Goal: Task Accomplishment & Management: Manage account settings

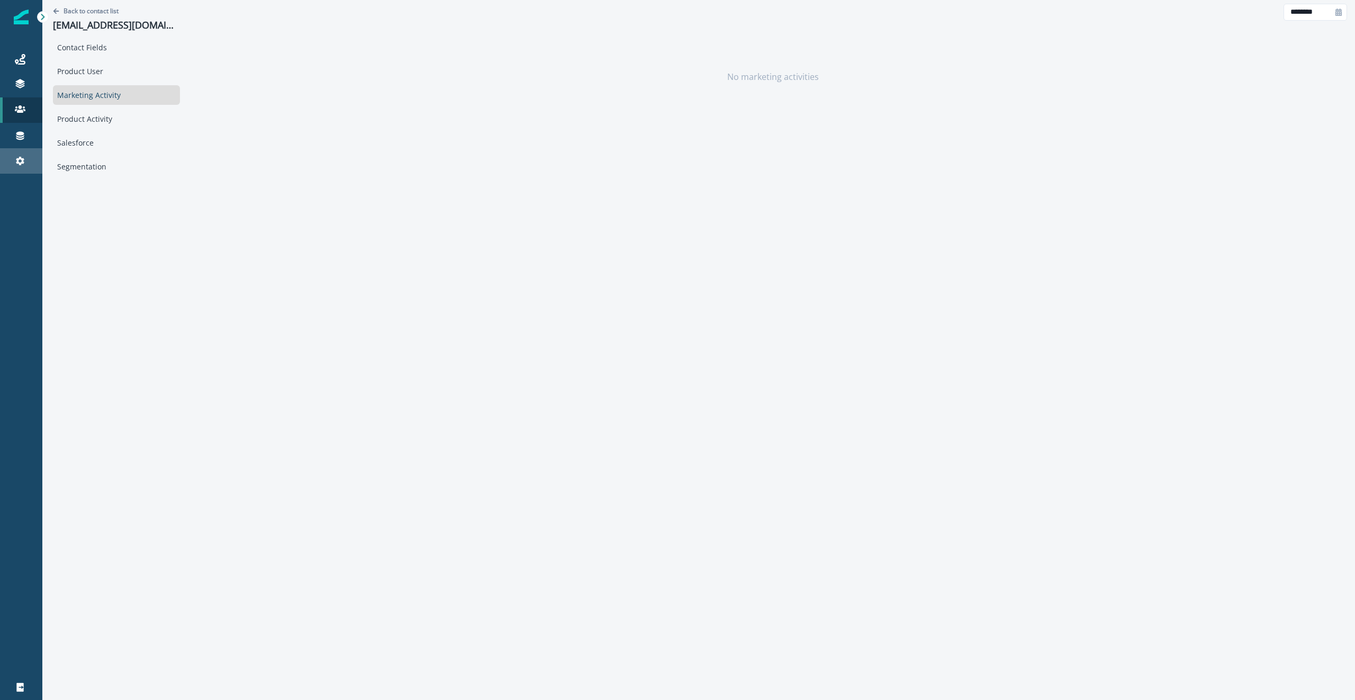
click at [11, 156] on div "Settings" at bounding box center [21, 161] width 34 height 13
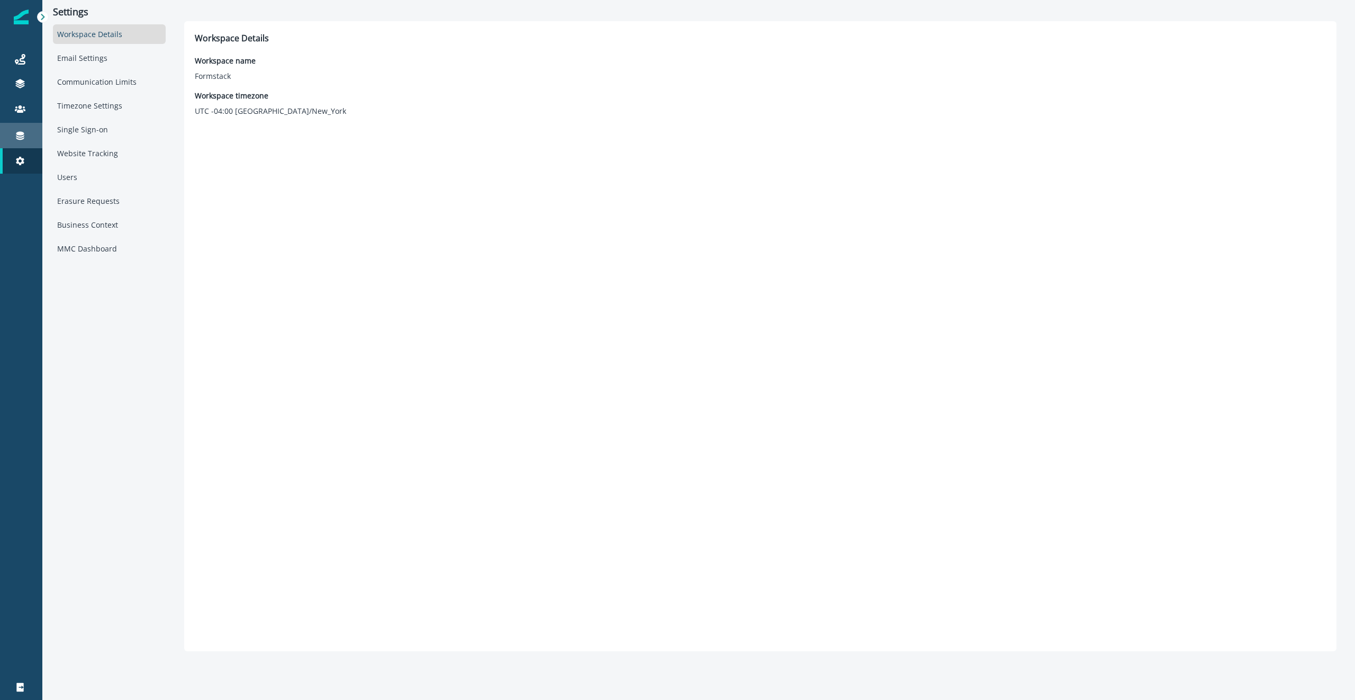
click at [20, 144] on link "Connections" at bounding box center [21, 135] width 42 height 25
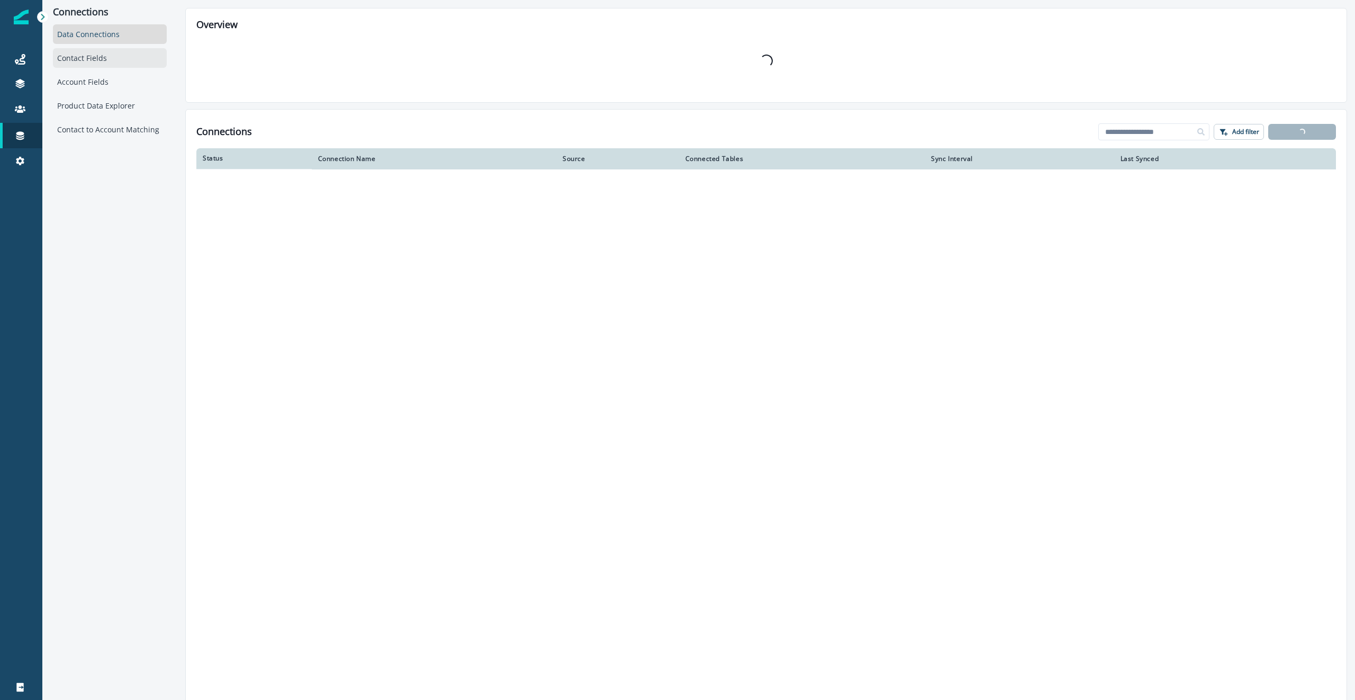
click at [112, 61] on div "Contact Fields" at bounding box center [110, 58] width 114 height 20
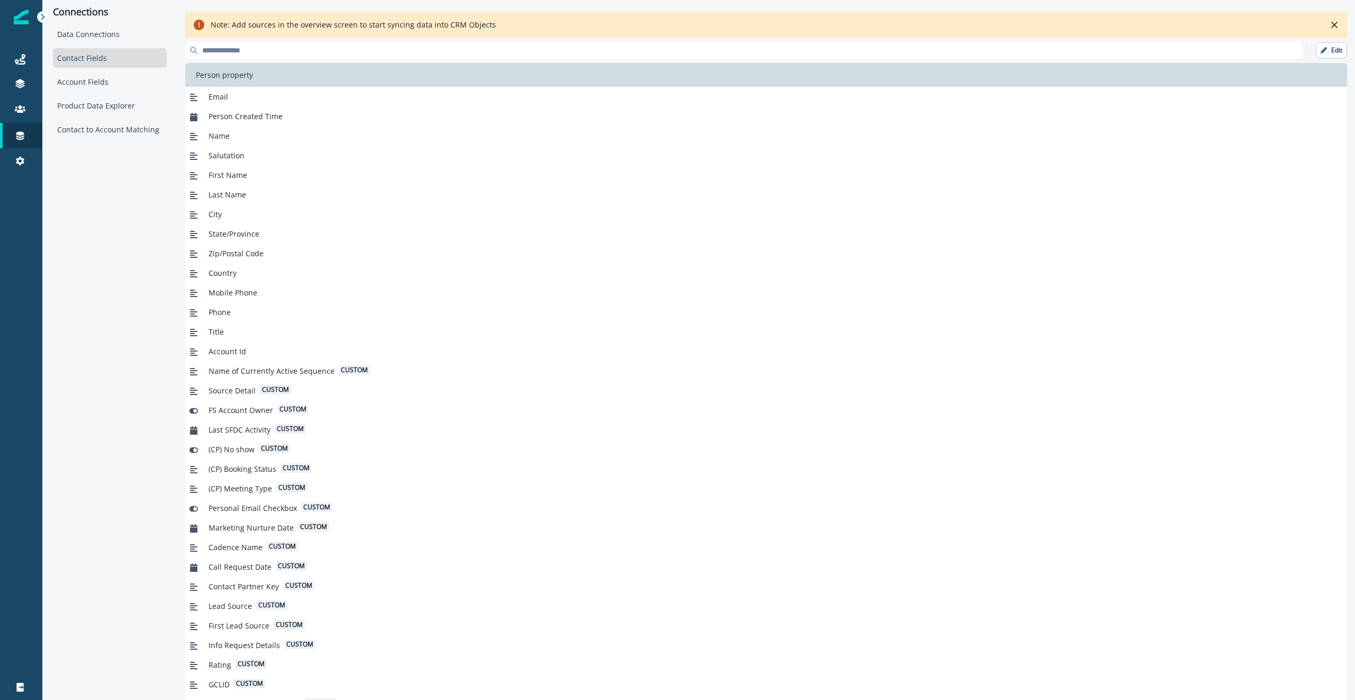
click at [362, 53] on input at bounding box center [743, 50] width 1117 height 17
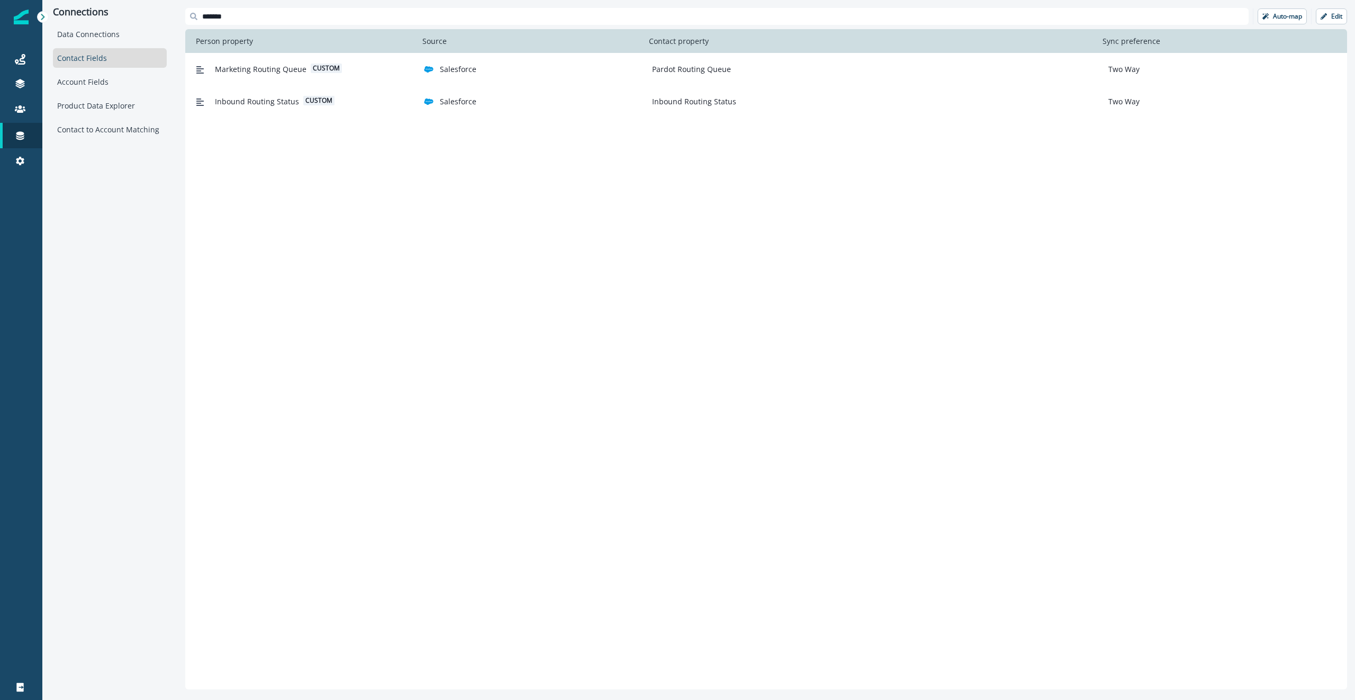
type input "*******"
click at [981, 93] on div "Inbound Routing Status custom Salesforce Inbound Routing Status Two Way" at bounding box center [758, 102] width 1132 height 20
click at [1330, 17] on button "Edit" at bounding box center [1331, 16] width 31 height 16
click at [1331, 70] on icon "Remove" at bounding box center [1332, 69] width 7 height 7
click at [1333, 16] on p "Save" at bounding box center [1336, 16] width 14 height 7
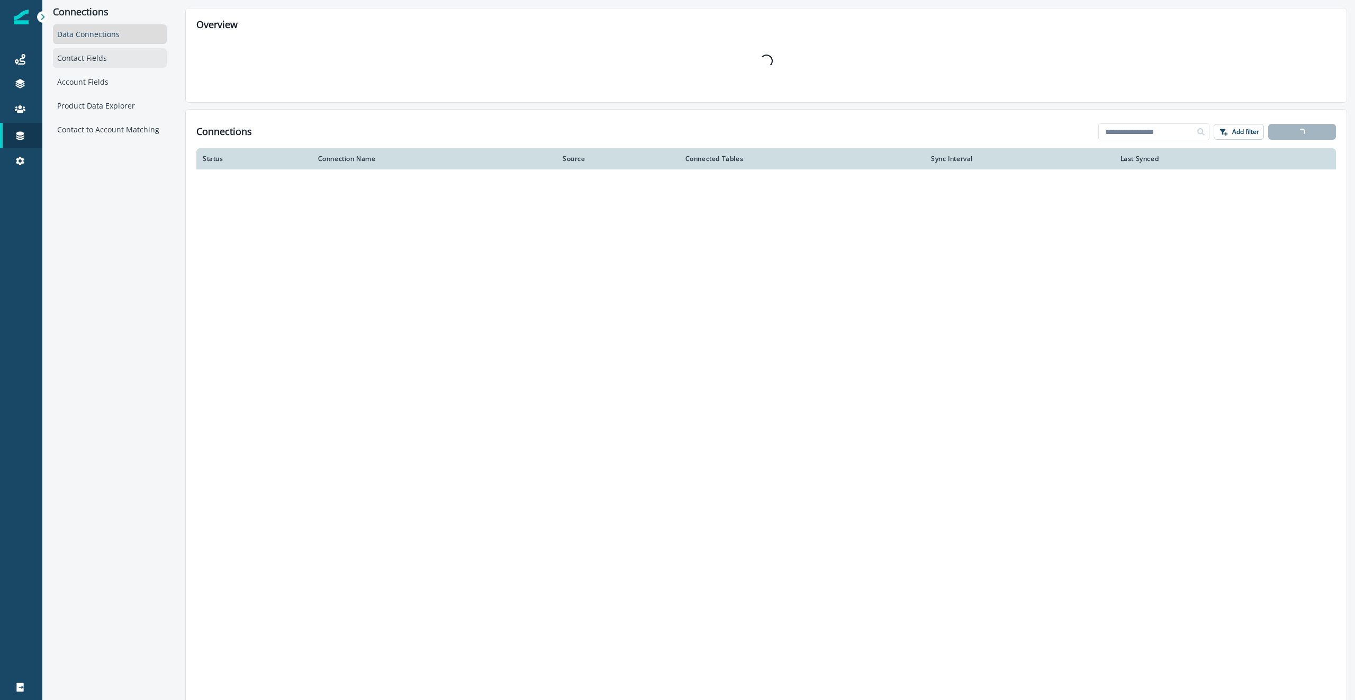
click at [140, 61] on div "Contact Fields" at bounding box center [110, 58] width 114 height 20
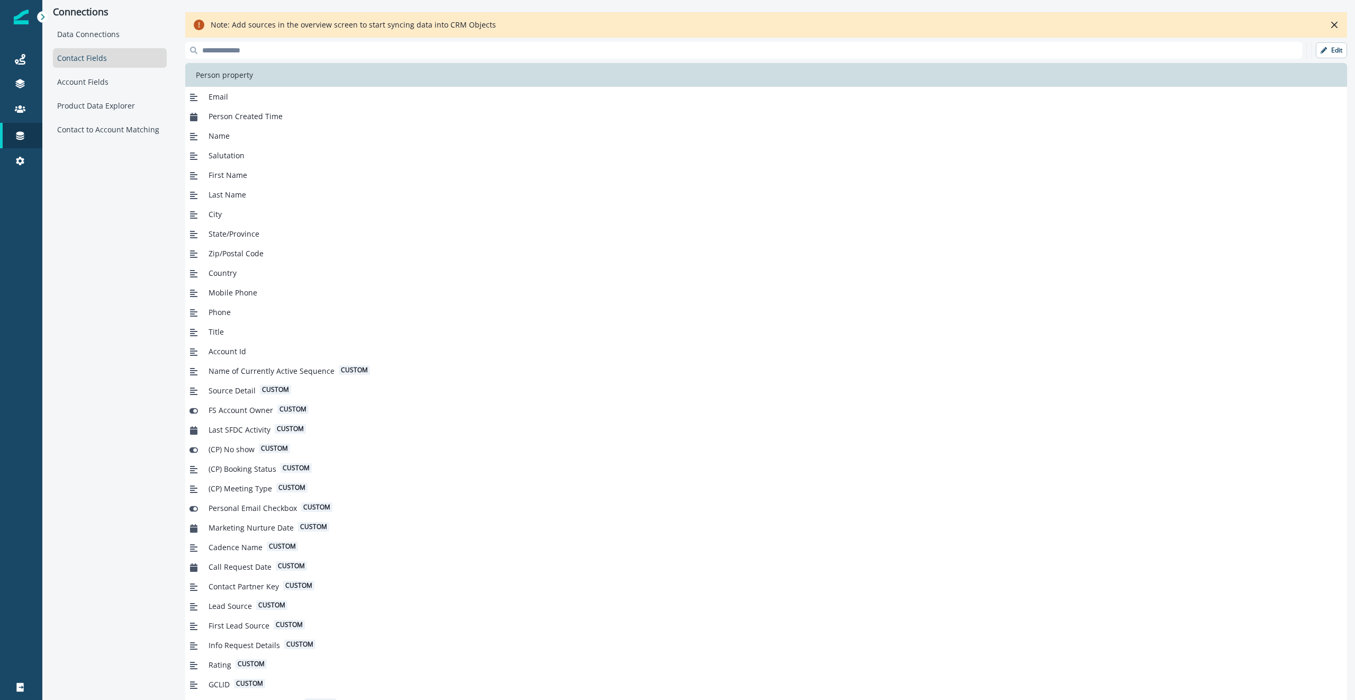
click at [857, 48] on input at bounding box center [743, 50] width 1117 height 17
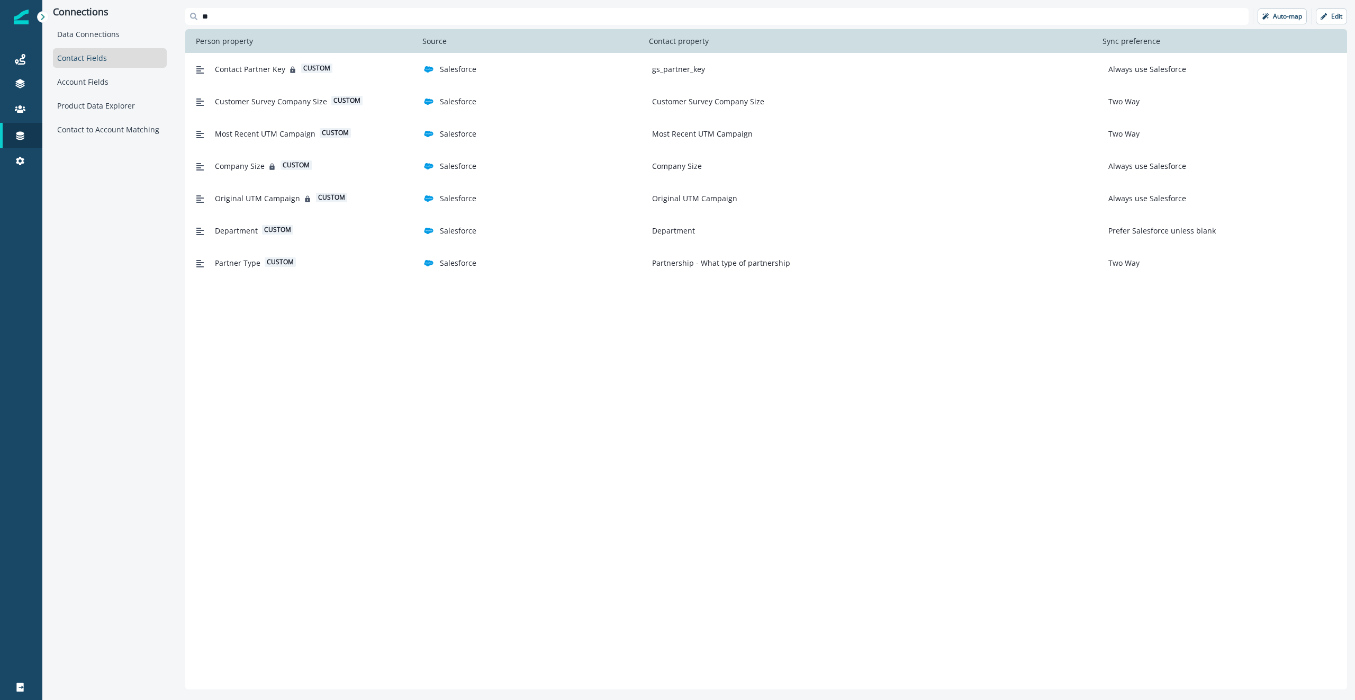
type input "*"
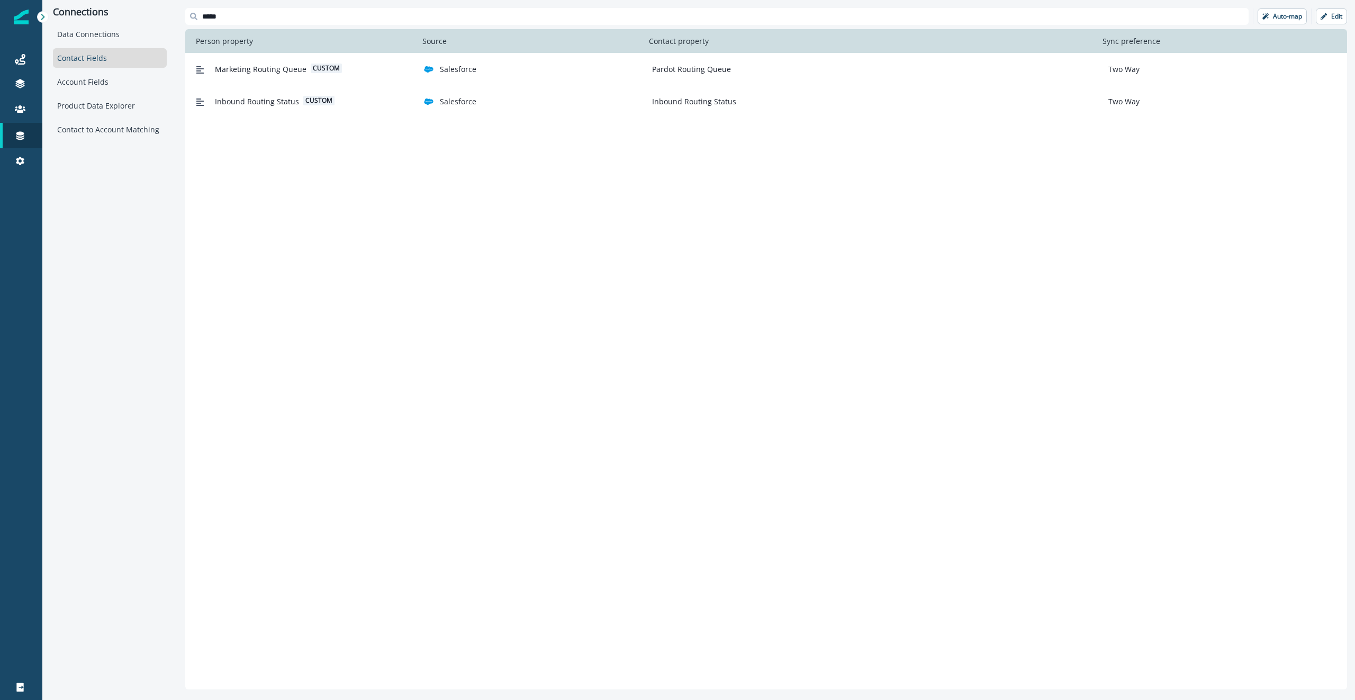
type input "*****"
